Goal: Find specific page/section: Find specific page/section

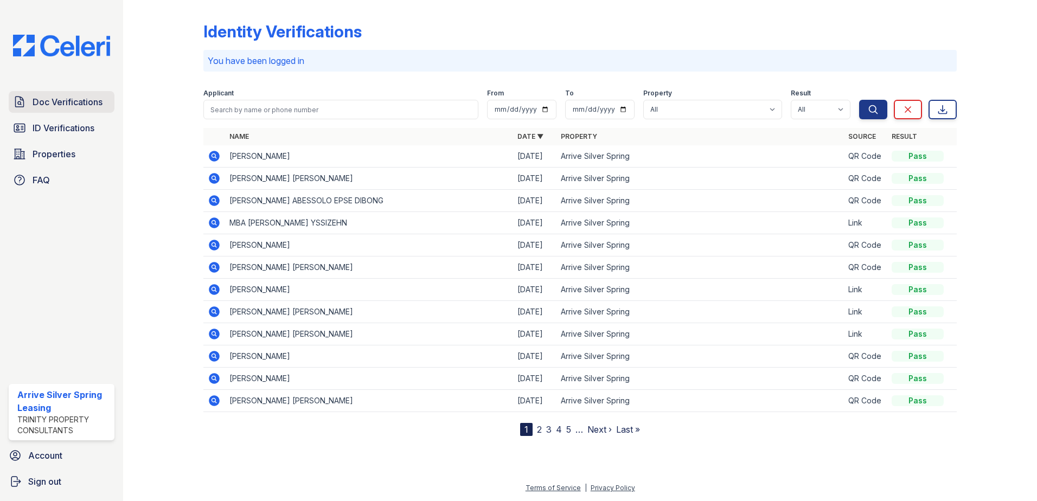
click at [63, 105] on span "Doc Verifications" at bounding box center [68, 101] width 70 height 13
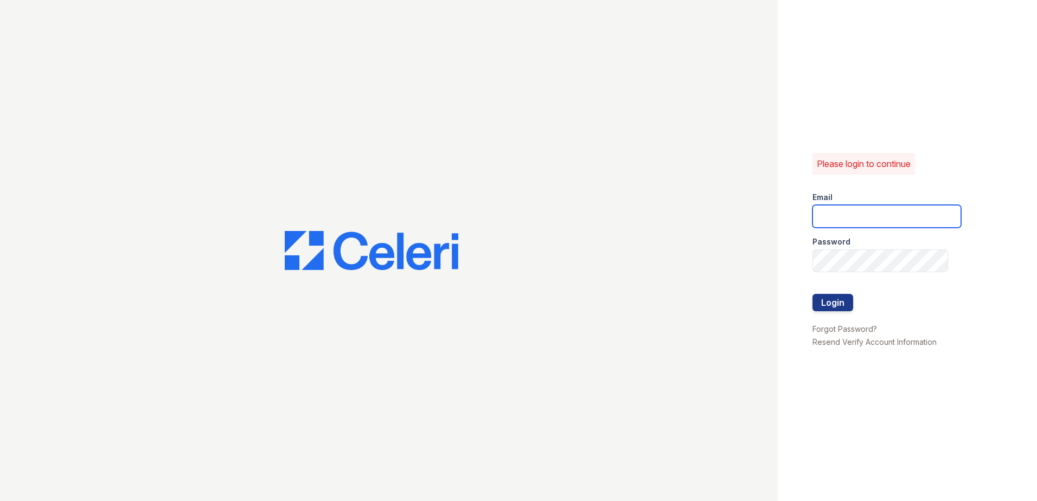
type input "arrivesilverspring@trinity-pm.com"
click at [845, 306] on button "Login" at bounding box center [833, 302] width 41 height 17
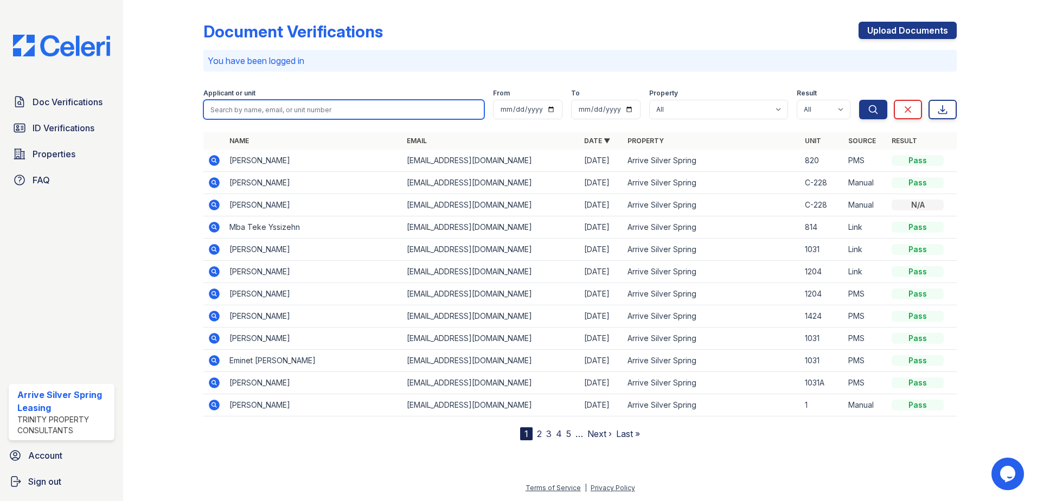
click at [260, 104] on input "search" at bounding box center [343, 110] width 281 height 20
type input "mba"
click at [859, 100] on button "Search" at bounding box center [873, 110] width 28 height 20
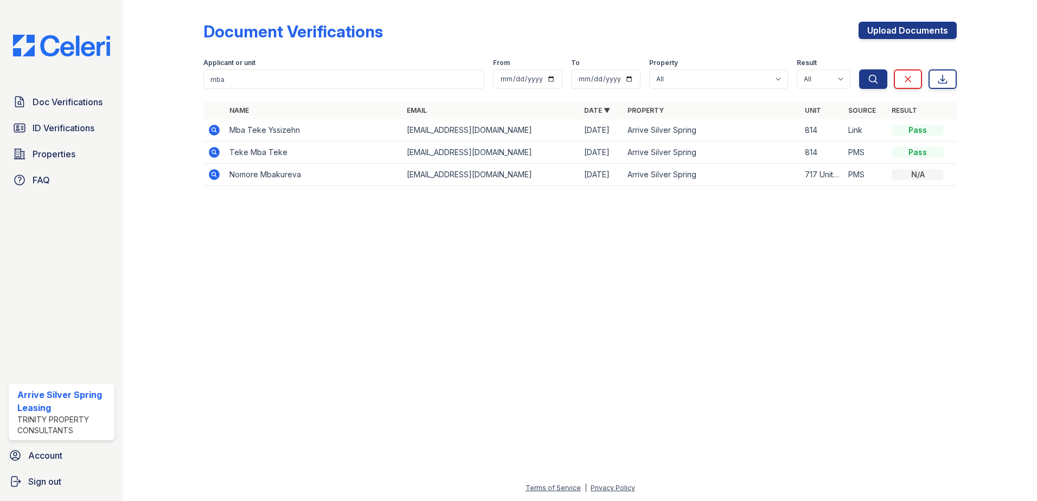
click at [214, 128] on icon at bounding box center [214, 130] width 13 height 13
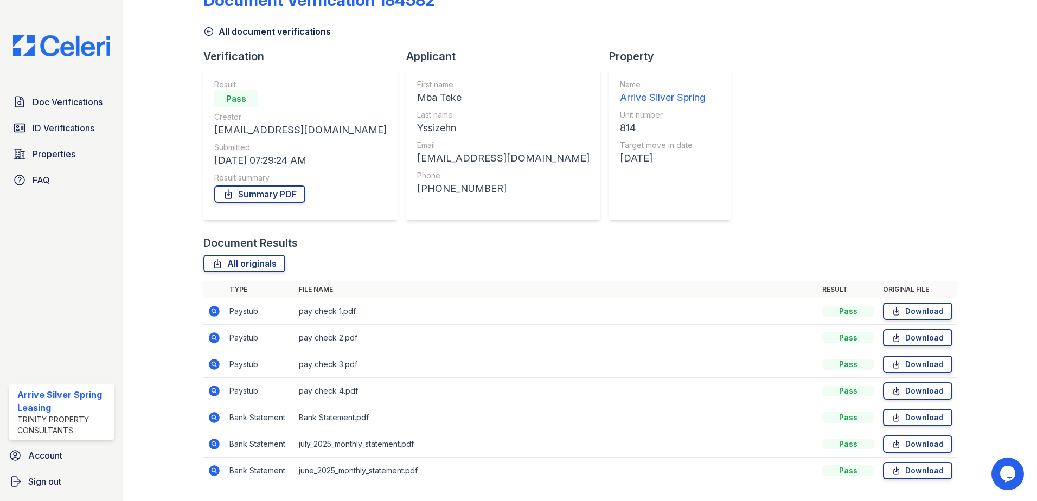
scroll to position [62, 0]
